Goal: Transaction & Acquisition: Register for event/course

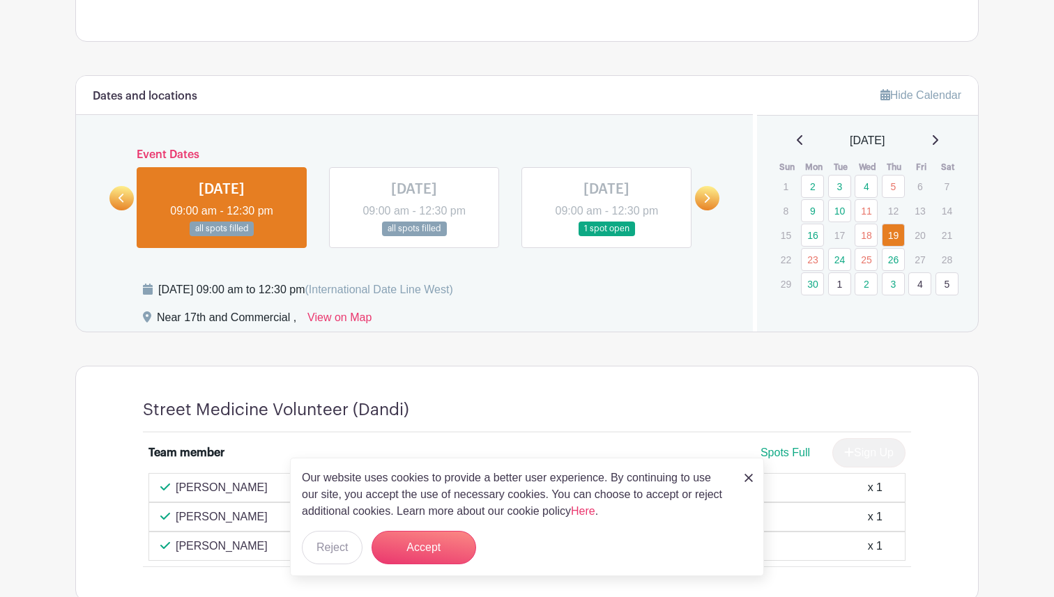
scroll to position [633, 0]
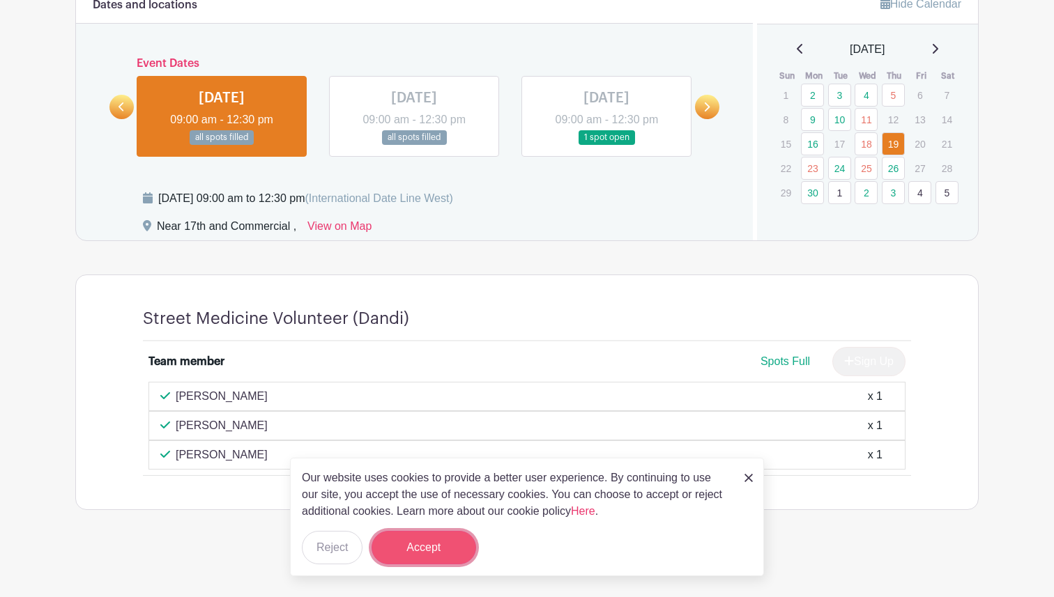
click at [395, 542] on button "Accept" at bounding box center [423, 547] width 105 height 33
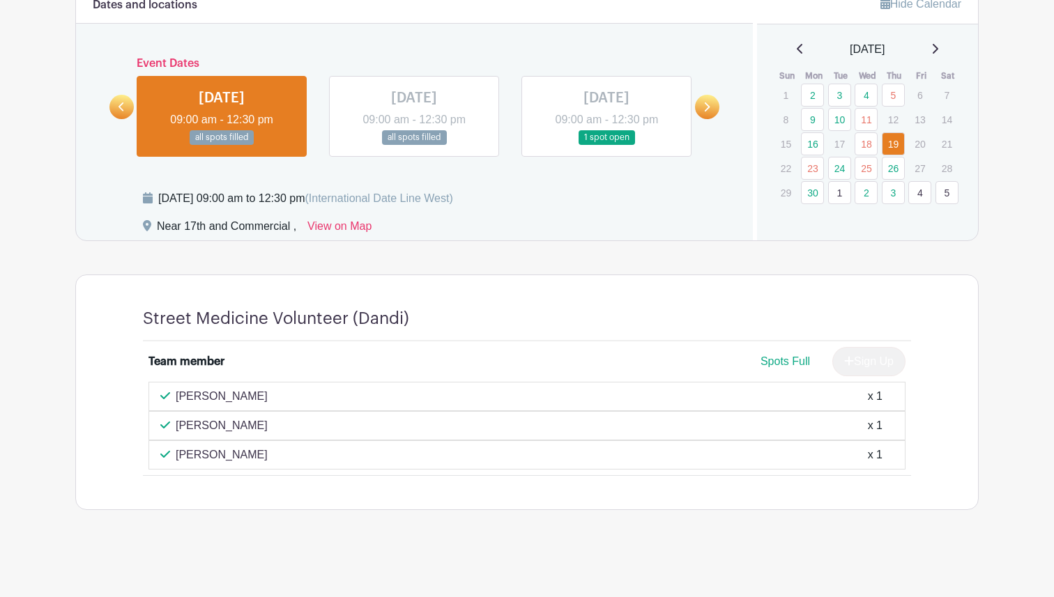
click at [414, 145] on link at bounding box center [414, 145] width 0 height 0
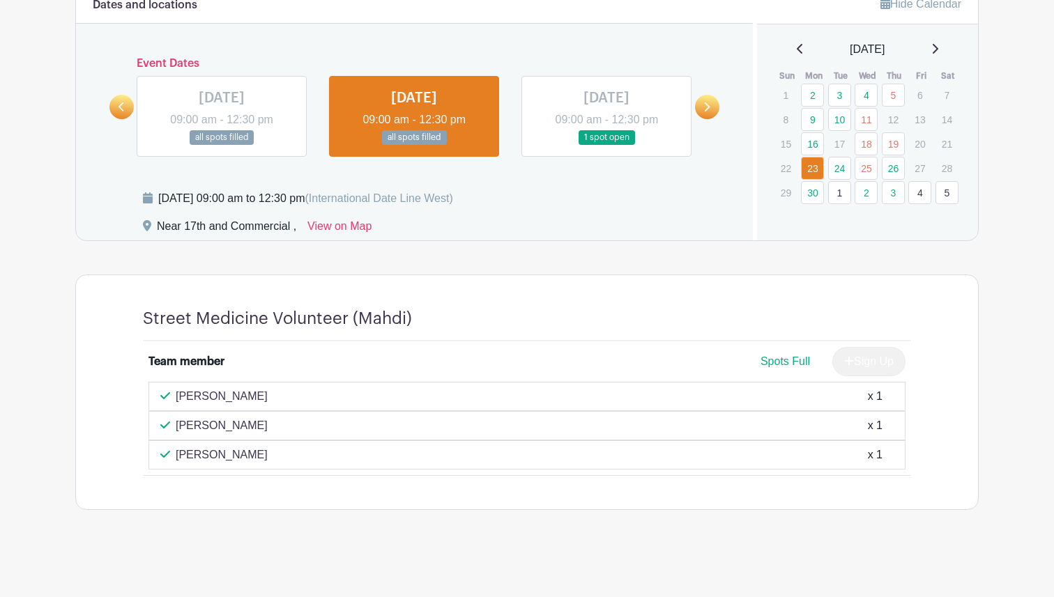
click at [931, 55] on div "[DATE]" at bounding box center [868, 49] width 188 height 17
click at [935, 49] on icon at bounding box center [934, 48] width 7 height 11
click at [937, 45] on icon at bounding box center [934, 48] width 7 height 11
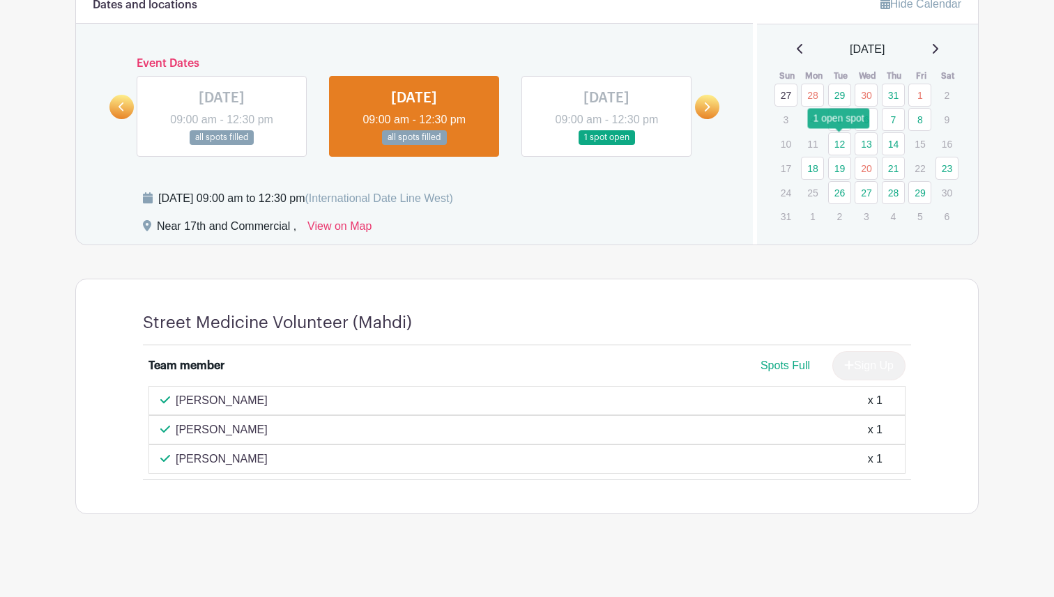
click at [840, 144] on link "12" at bounding box center [839, 143] width 23 height 23
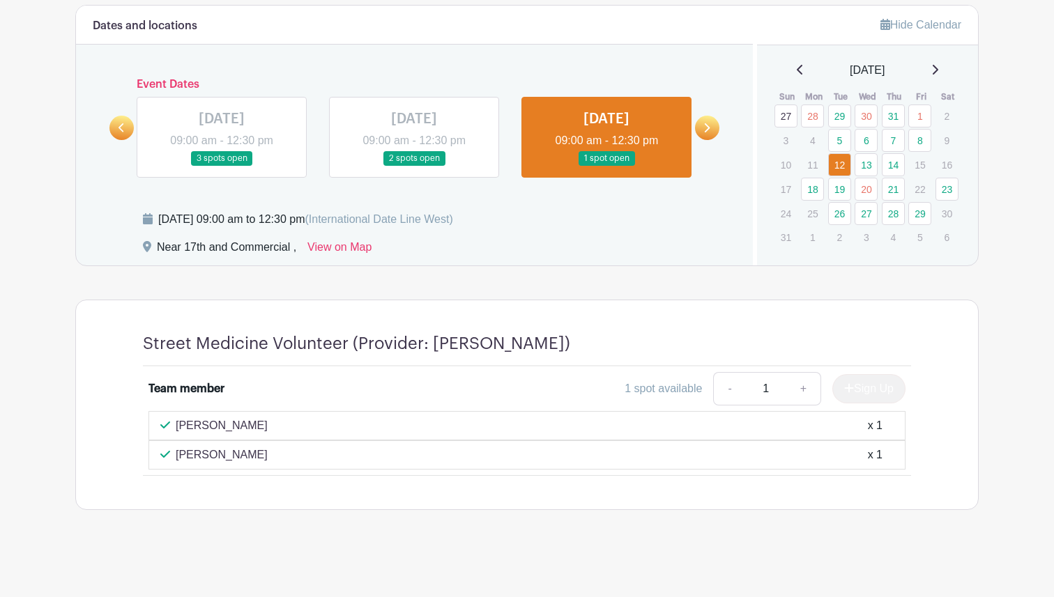
scroll to position [612, 0]
click at [865, 162] on link "13" at bounding box center [865, 164] width 23 height 23
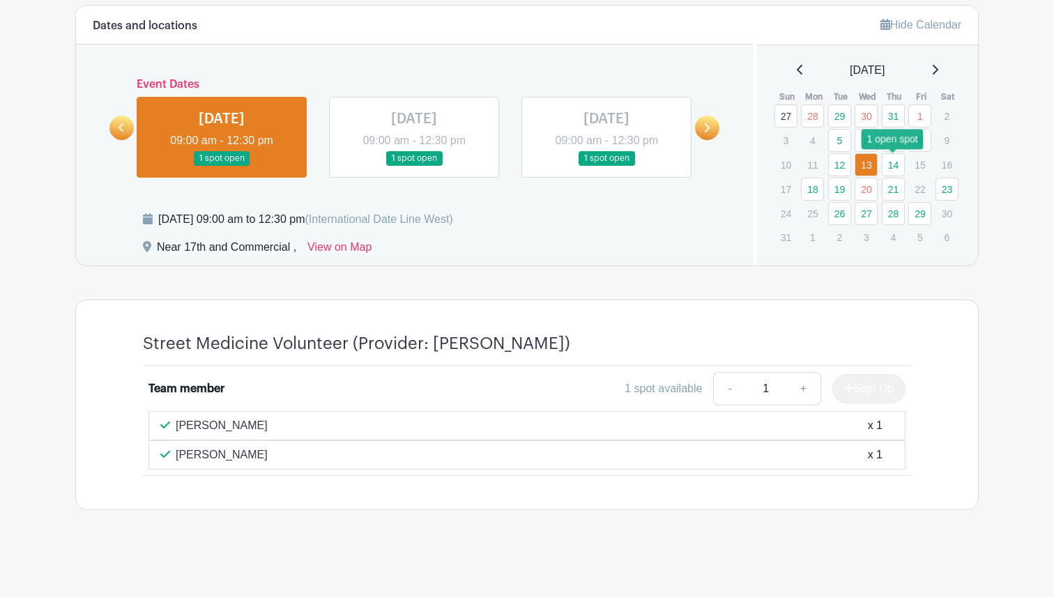
click at [885, 169] on link "14" at bounding box center [893, 164] width 23 height 23
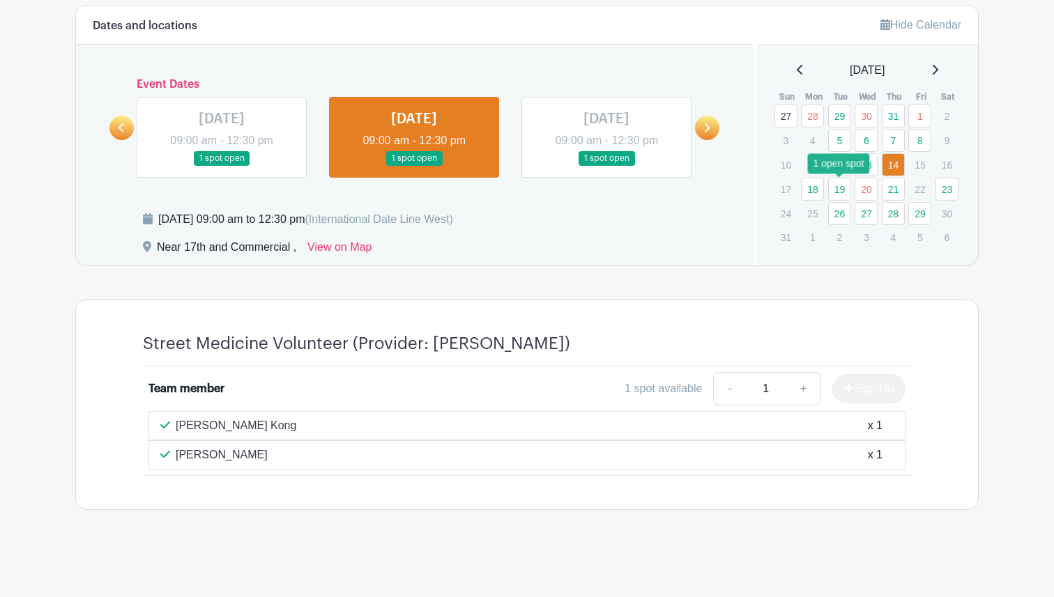
click at [838, 187] on link "19" at bounding box center [839, 189] width 23 height 23
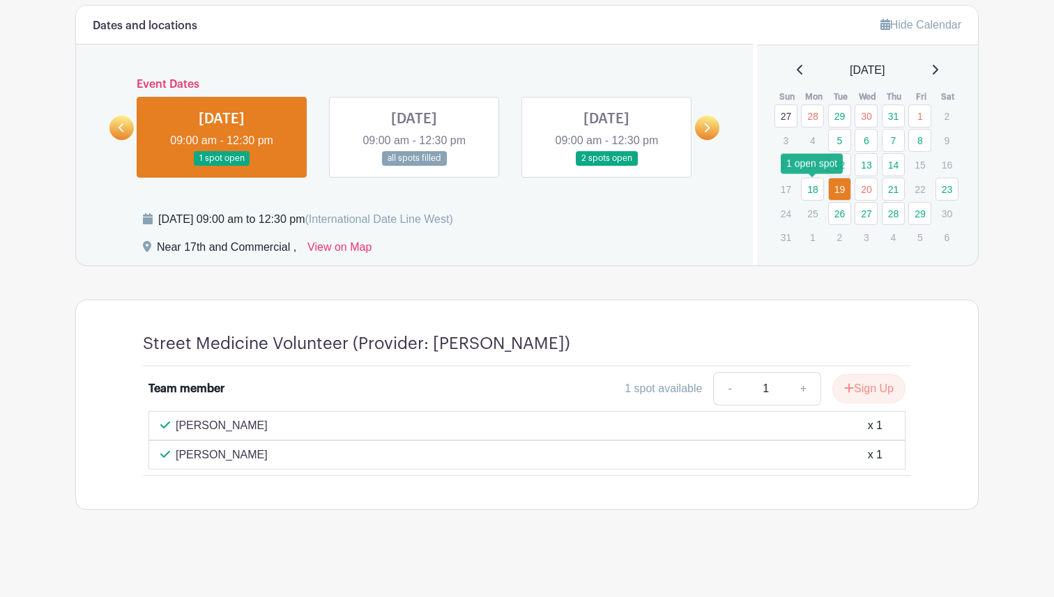
click at [813, 192] on link "18" at bounding box center [812, 189] width 23 height 23
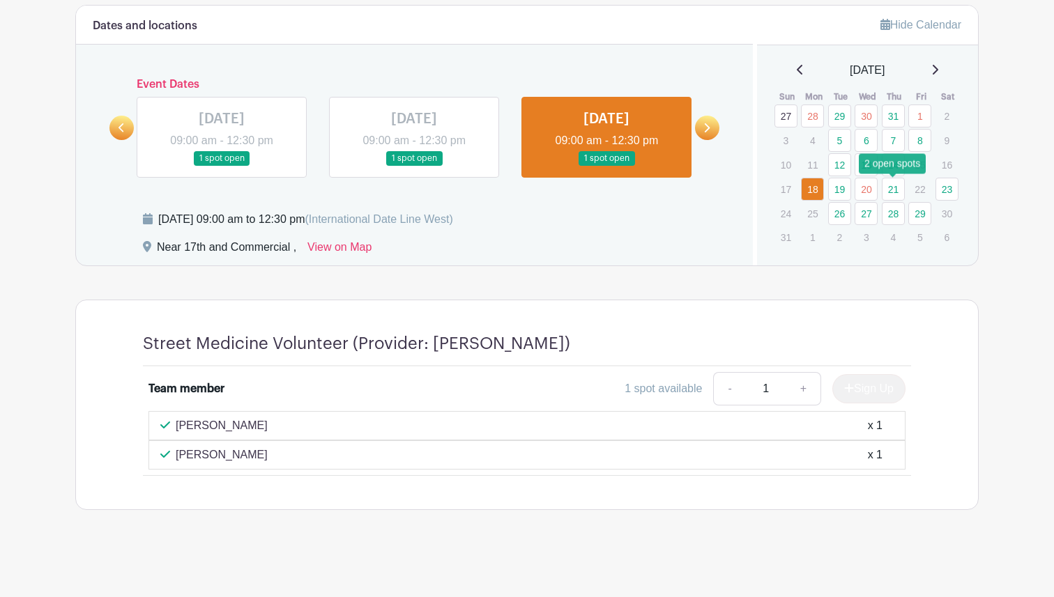
click at [893, 184] on link "21" at bounding box center [893, 189] width 23 height 23
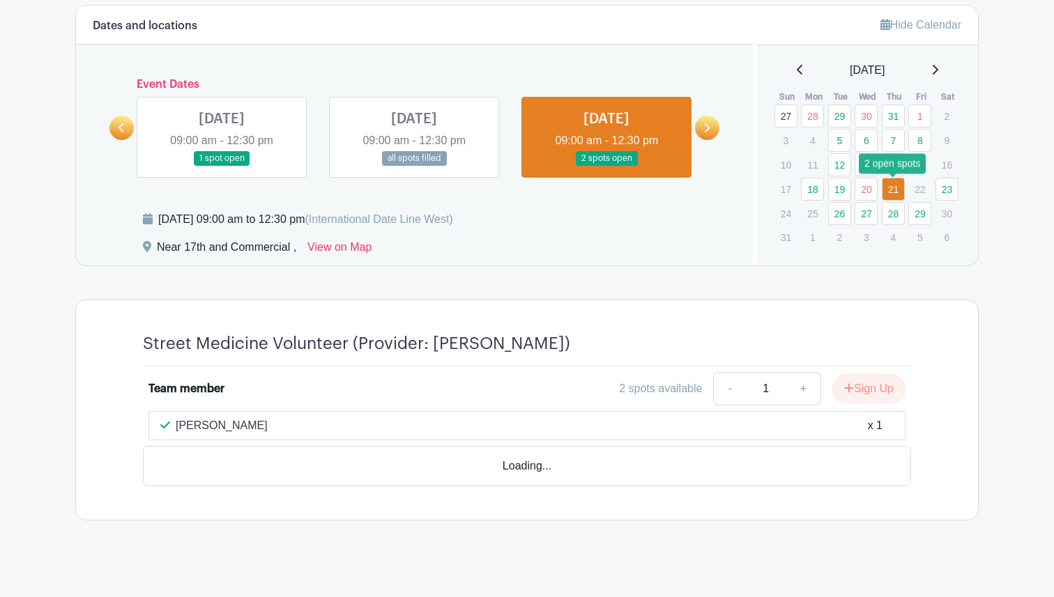
scroll to position [583, 0]
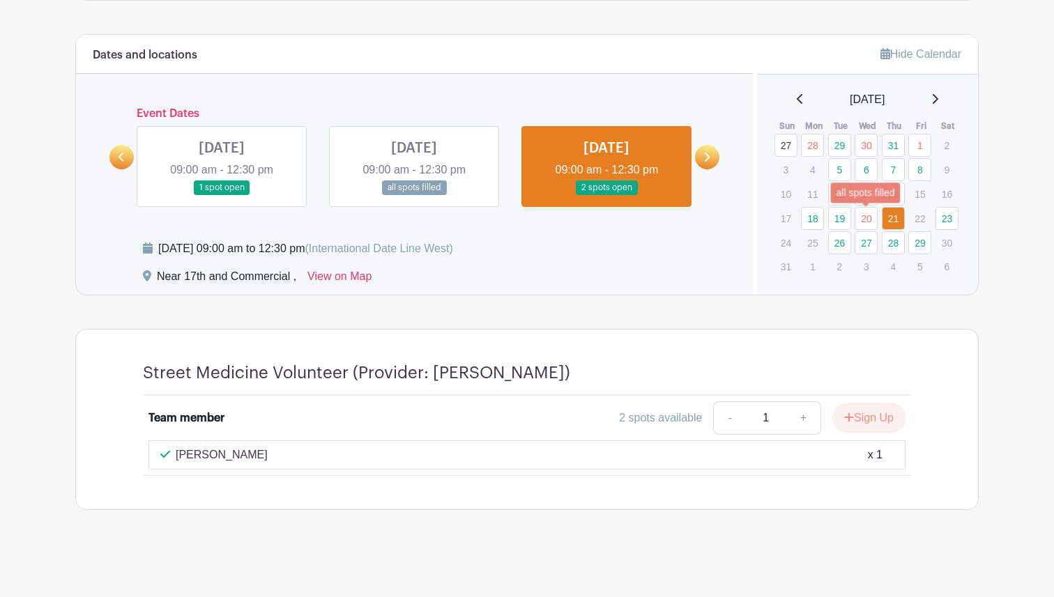
click at [861, 222] on link "20" at bounding box center [865, 218] width 23 height 23
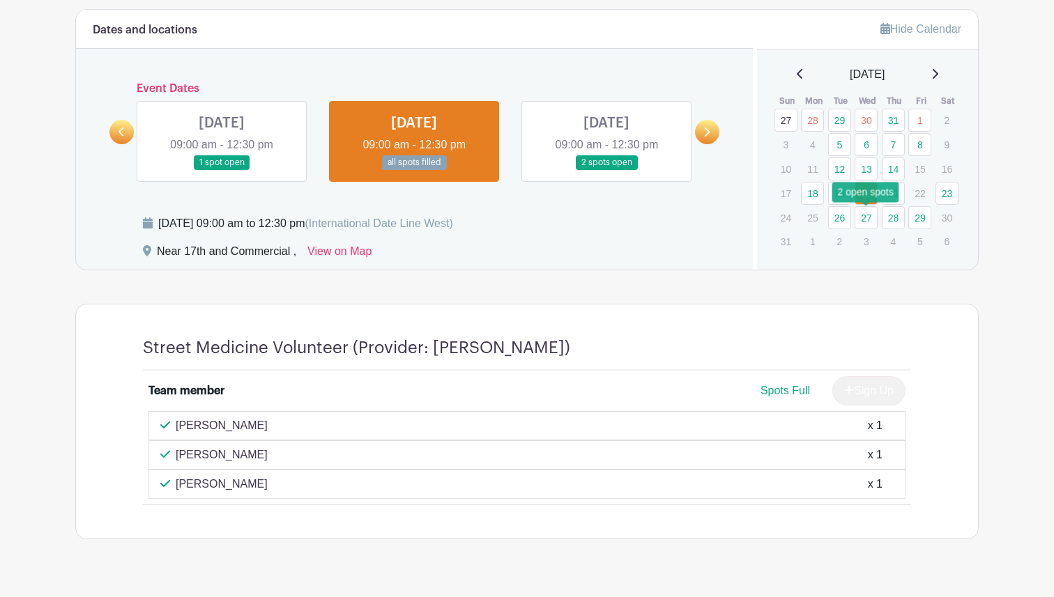
scroll to position [615, 0]
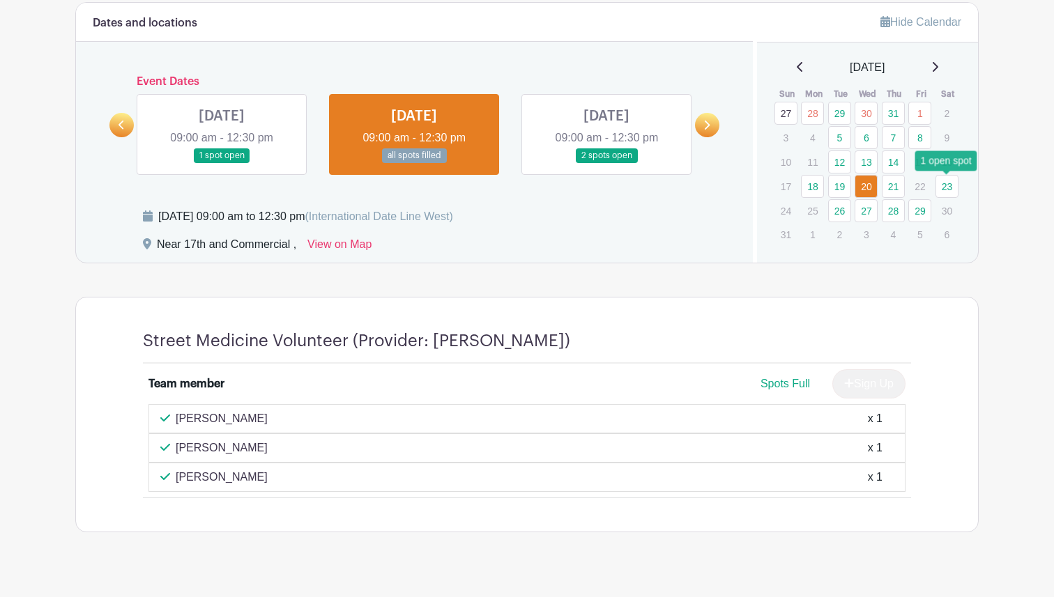
click at [948, 185] on link "23" at bounding box center [946, 186] width 23 height 23
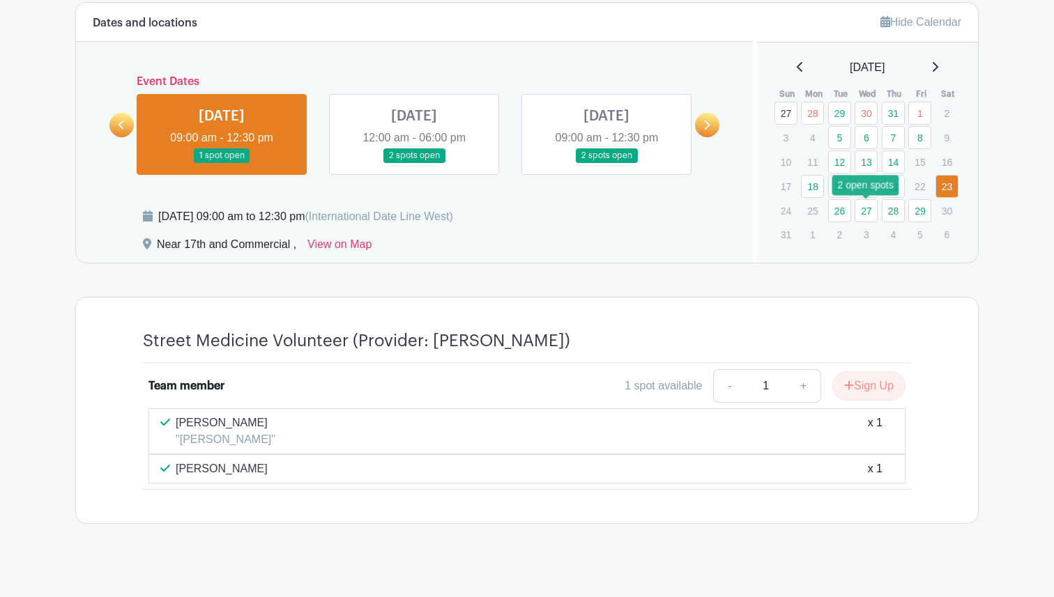
click at [859, 212] on link "27" at bounding box center [865, 210] width 23 height 23
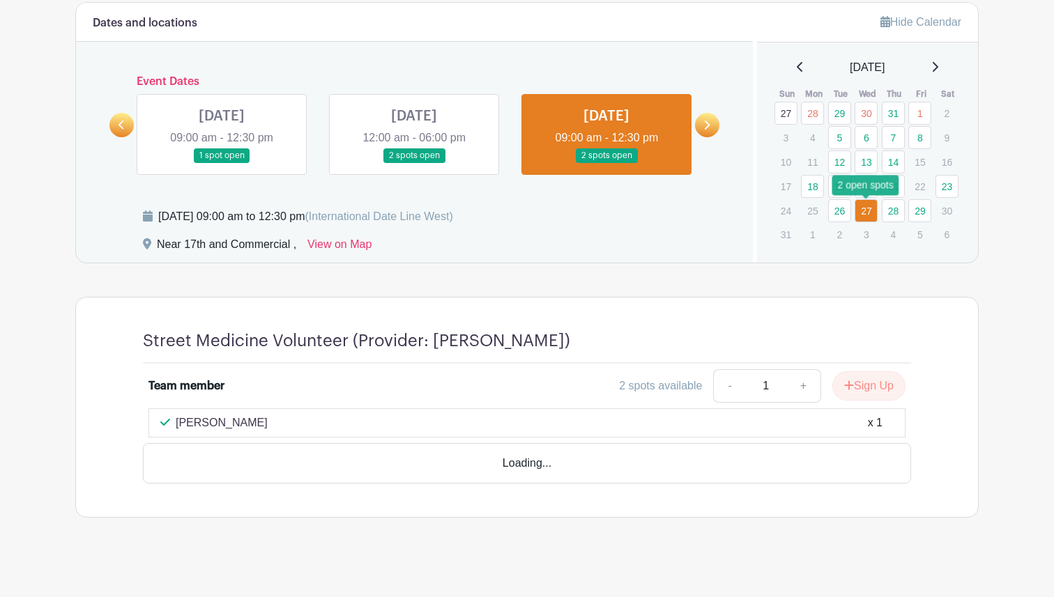
scroll to position [583, 0]
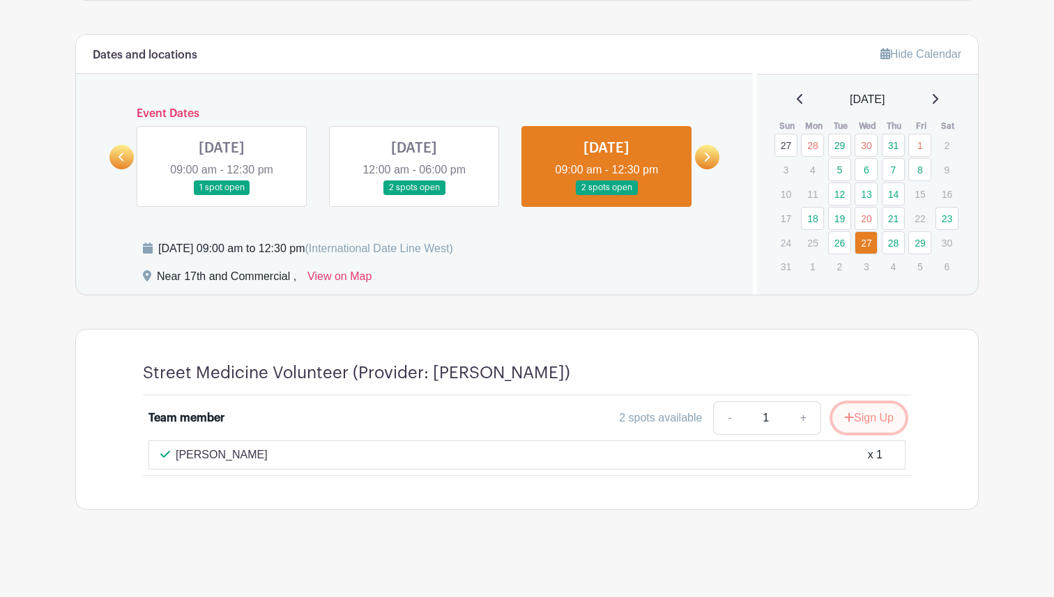
click at [865, 420] on button "Sign Up" at bounding box center [868, 418] width 73 height 29
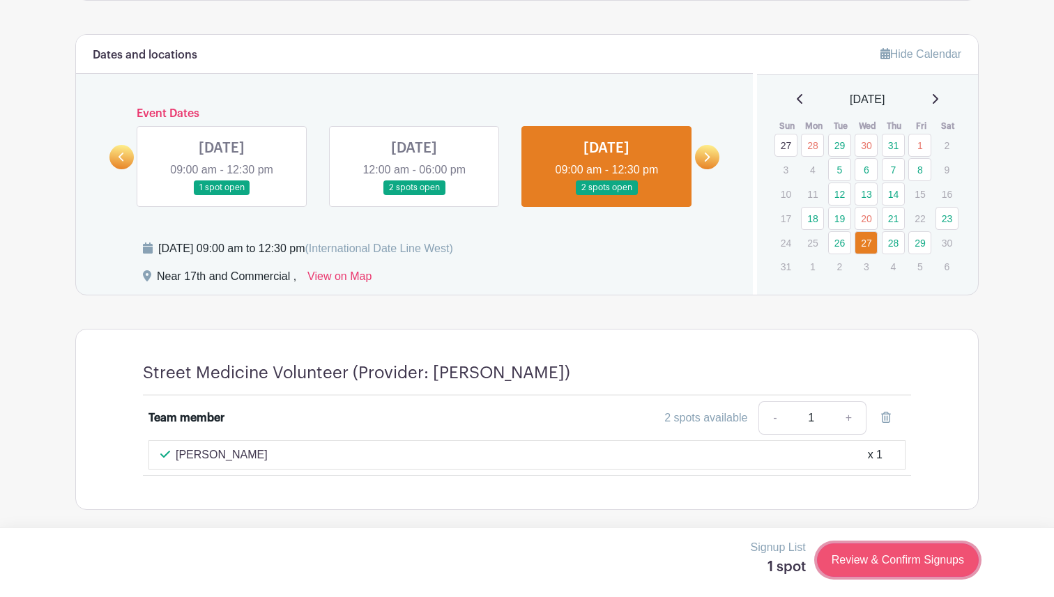
click at [896, 562] on link "Review & Confirm Signups" at bounding box center [898, 560] width 162 height 33
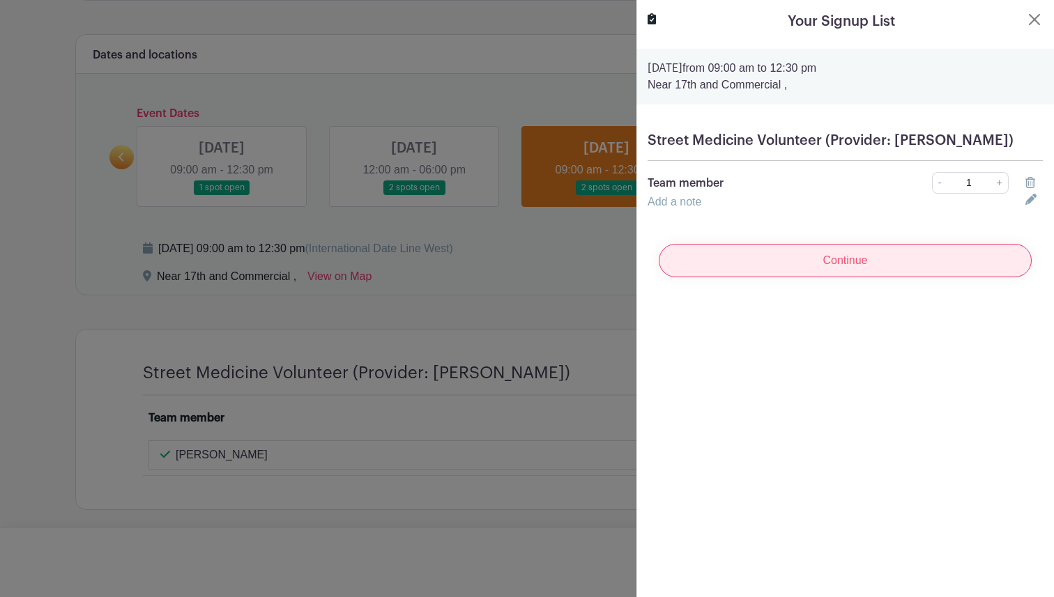
click at [837, 259] on input "Continue" at bounding box center [845, 260] width 373 height 33
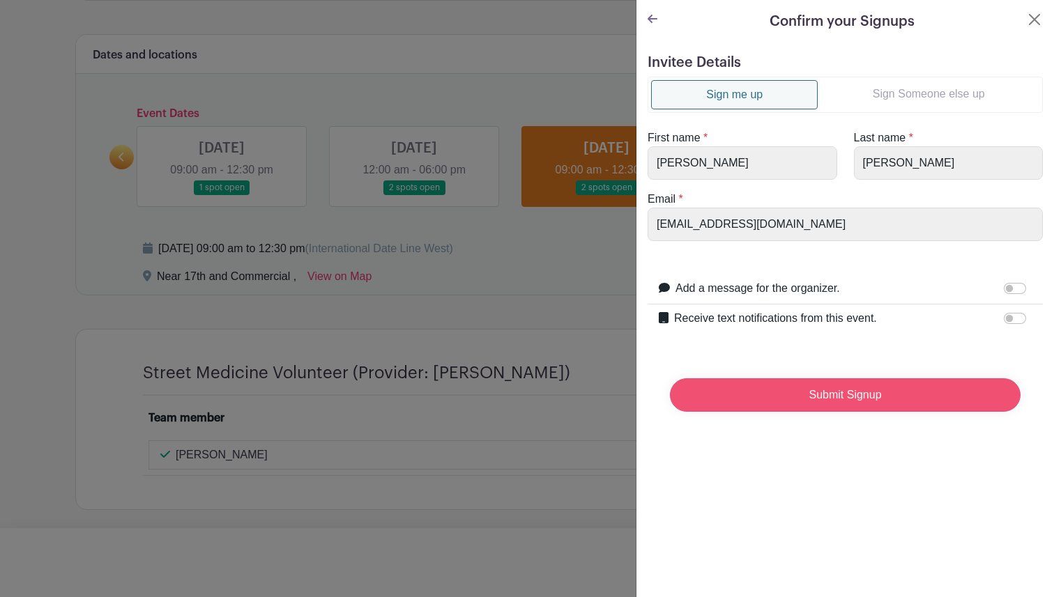
click at [828, 391] on input "Submit Signup" at bounding box center [845, 394] width 351 height 33
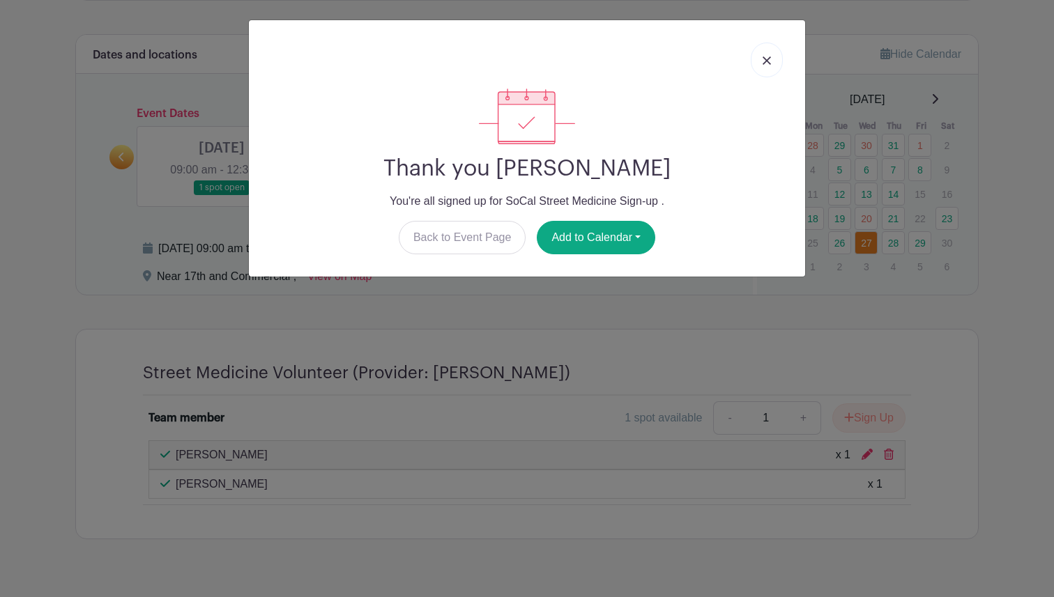
click at [768, 59] on img at bounding box center [766, 60] width 8 height 8
